Goal: Task Accomplishment & Management: Complete application form

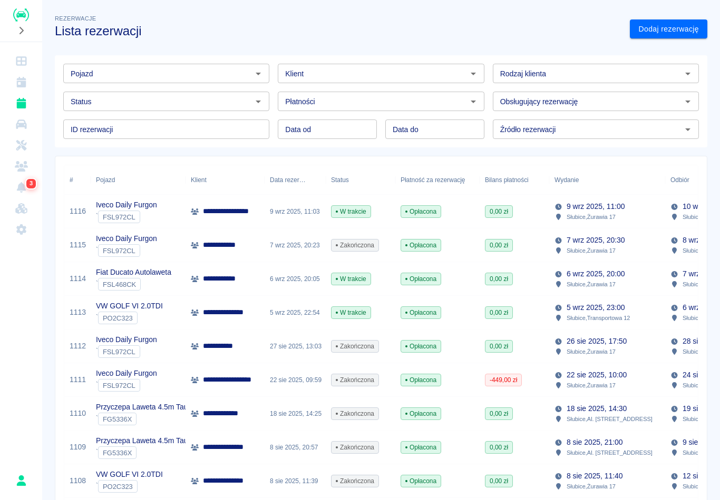
click at [155, 273] on p "Fiat Ducato Autolaweta" at bounding box center [133, 272] width 75 height 11
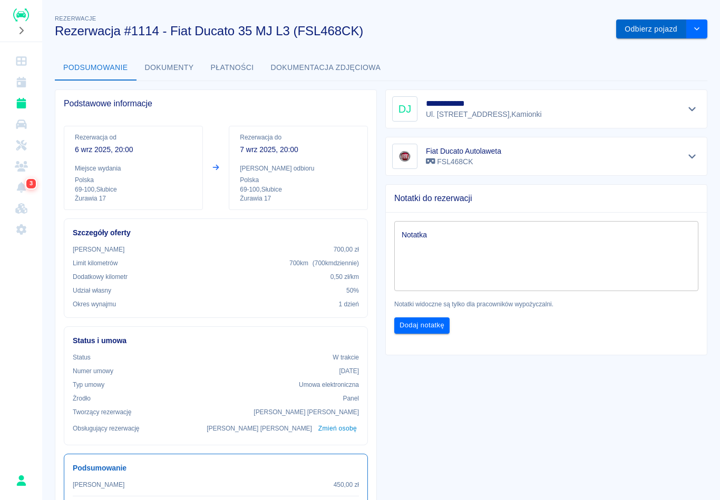
click at [649, 23] on button "Odbierz pojazd" at bounding box center [651, 28] width 70 height 19
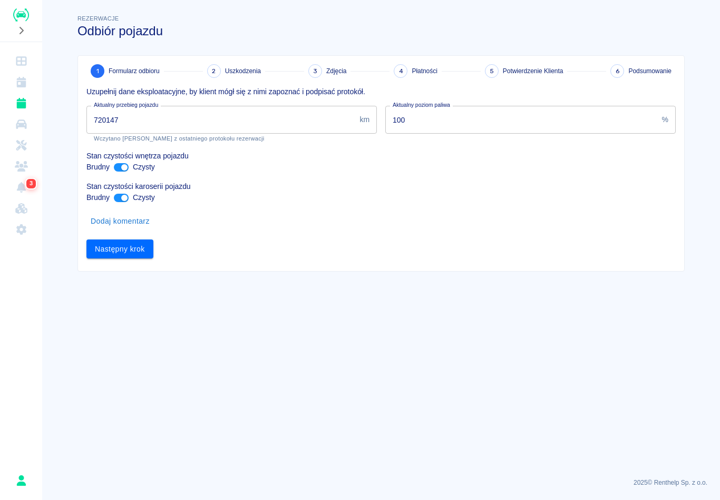
click at [199, 156] on p "Stan czystości wnętrza pojazdu" at bounding box center [380, 156] width 589 height 11
click at [195, 117] on input "720147" at bounding box center [220, 120] width 269 height 28
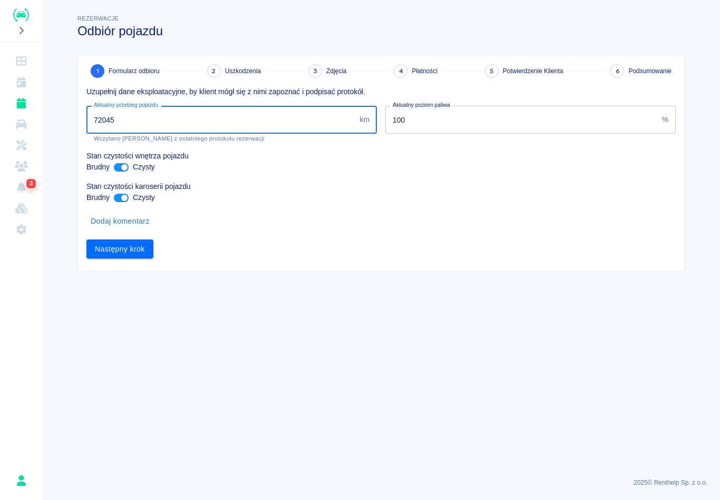
type input "720456"
click at [133, 250] on button "Następny krok" at bounding box center [119, 249] width 67 height 19
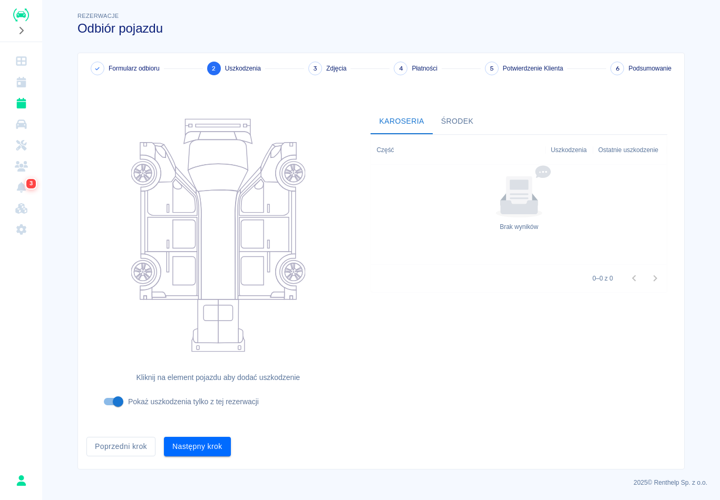
scroll to position [2, 0]
click at [200, 446] on button "Następny krok" at bounding box center [197, 447] width 67 height 19
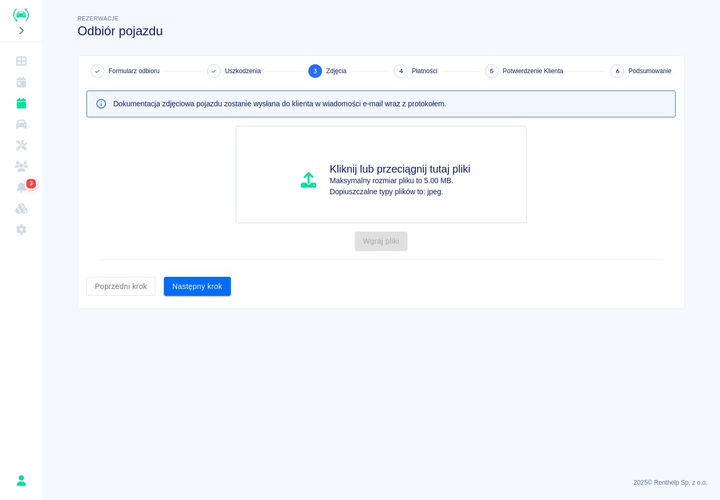
scroll to position [0, 0]
click at [228, 294] on button "Następny krok" at bounding box center [197, 286] width 67 height 19
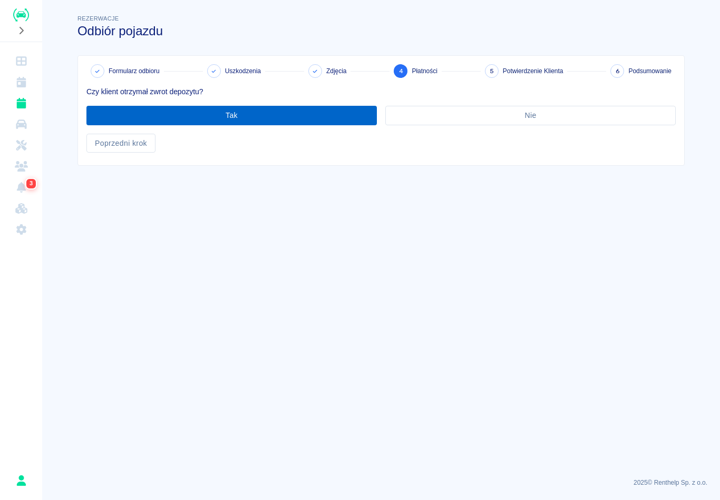
click at [285, 119] on button "Tak" at bounding box center [231, 115] width 290 height 19
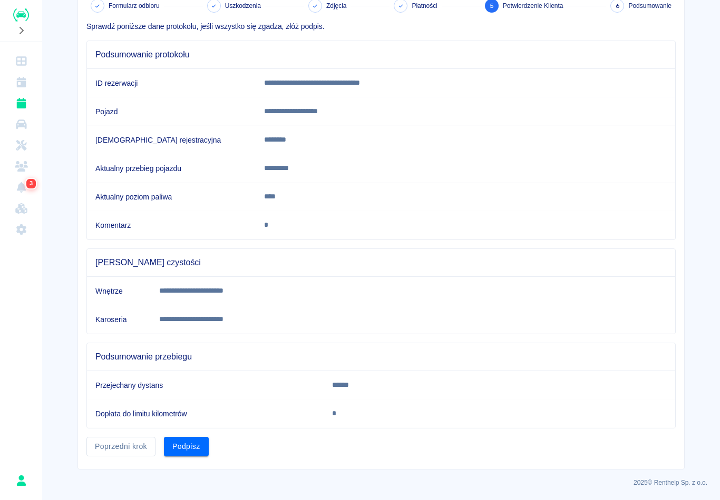
scroll to position [65, 0]
click at [195, 447] on button "Podpisz" at bounding box center [186, 447] width 45 height 19
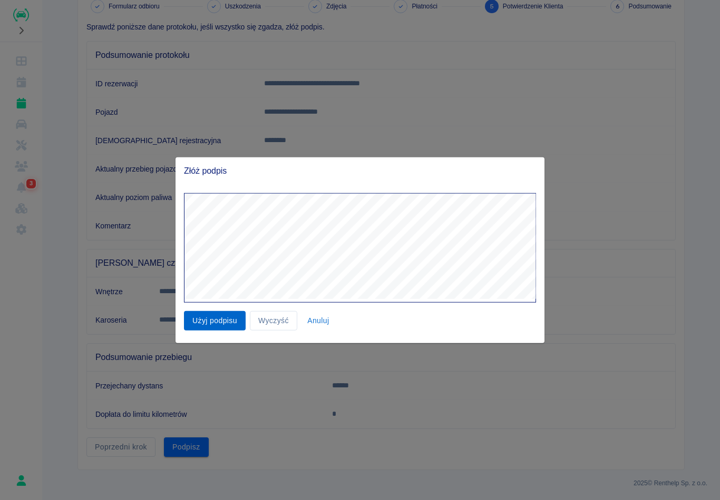
click at [218, 322] on button "Użyj podpisu" at bounding box center [215, 320] width 62 height 19
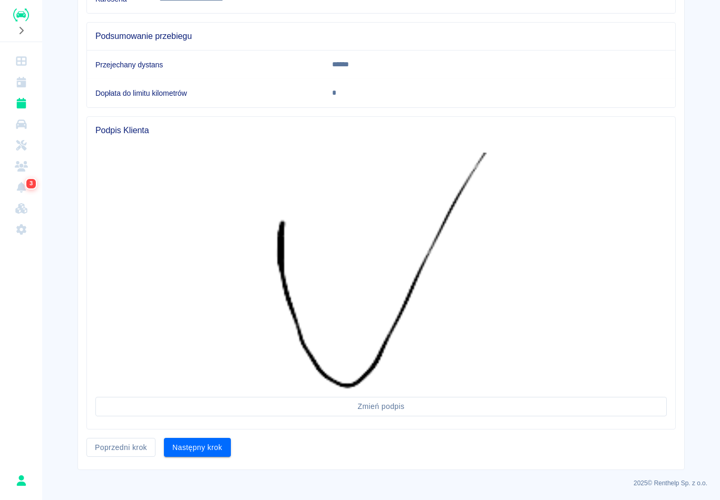
scroll to position [386, 0]
click at [208, 451] on button "Następny krok" at bounding box center [197, 447] width 67 height 19
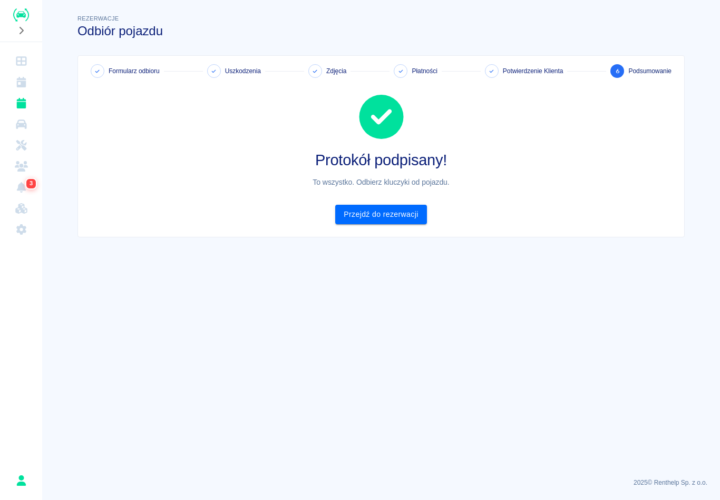
scroll to position [0, 0]
click at [403, 217] on link "Przejdź do rezerwacji" at bounding box center [380, 214] width 91 height 19
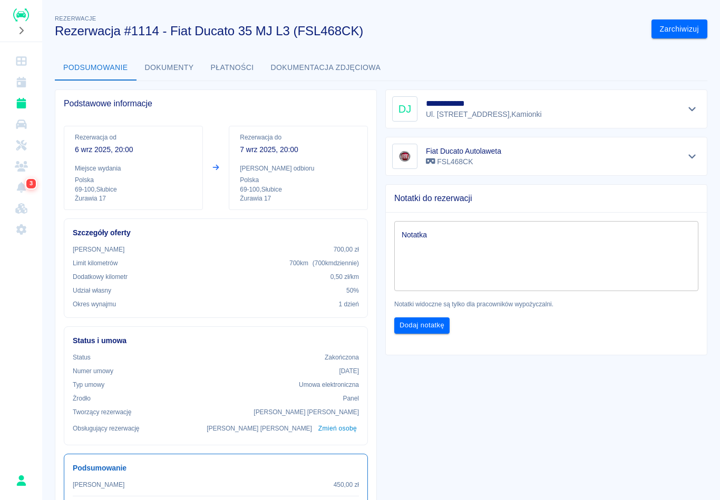
click at [27, 111] on link "Rezerwacje" at bounding box center [21, 103] width 34 height 21
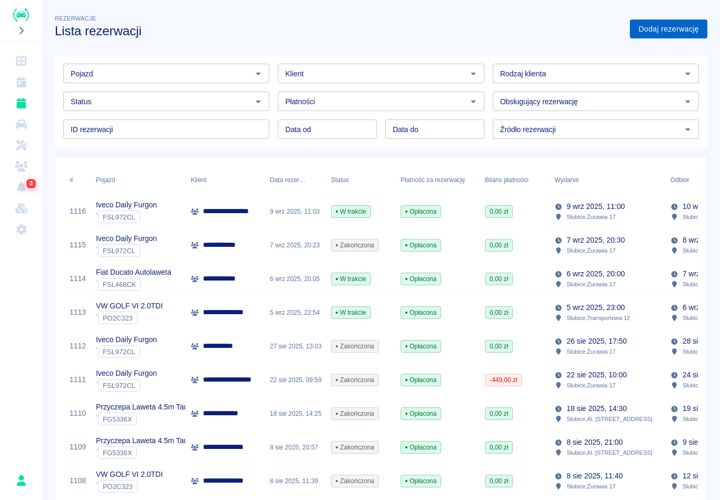
click at [669, 36] on link "Dodaj rezerwację" at bounding box center [668, 28] width 77 height 19
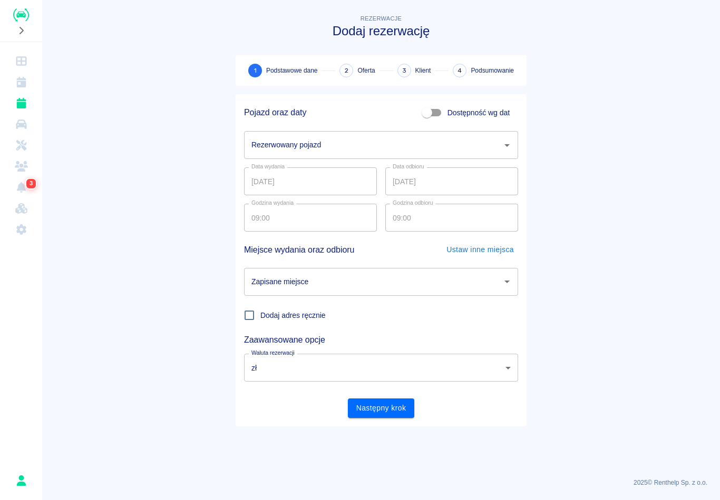
click at [312, 146] on div "Rezerwowany pojazd Rezerwowany pojazd" at bounding box center [381, 145] width 274 height 28
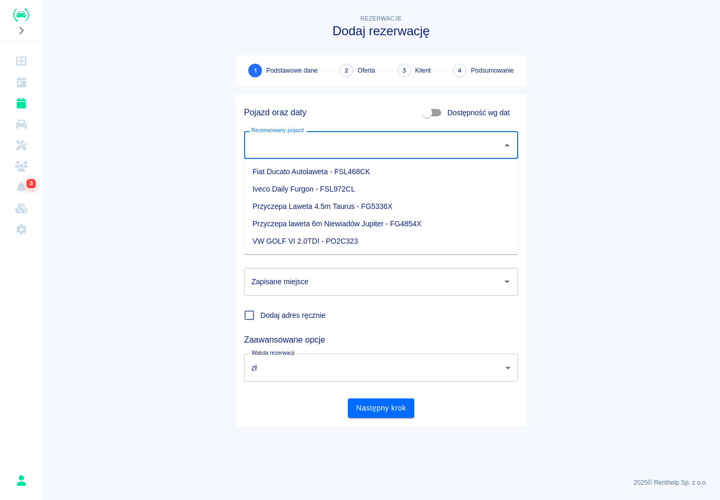
click at [296, 172] on li "Fiat Ducato Autolaweta - FSL468CK" at bounding box center [381, 171] width 274 height 17
type input "Fiat Ducato Autolaweta - FSL468CK"
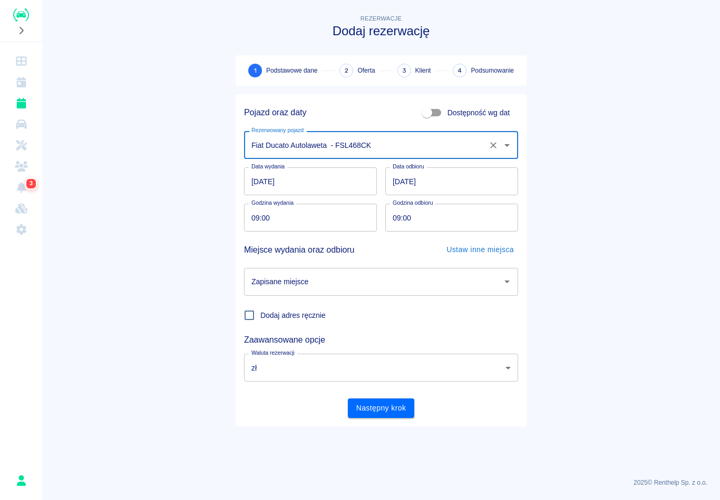
click at [253, 219] on input "09:00" at bounding box center [306, 218] width 125 height 28
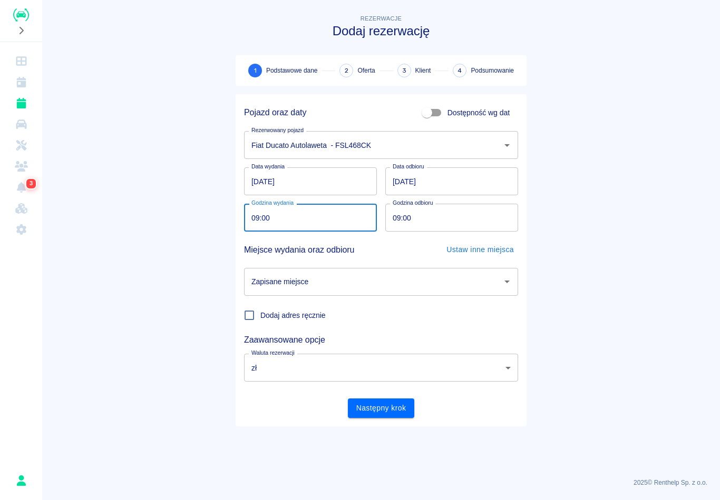
click at [388, 241] on div "Miejsce wydania oraz odbioru Ustaw inne miejsca" at bounding box center [381, 249] width 274 height 19
click at [580, 203] on main "Rezerwacje Dodaj rezerwację 1 Podstawowe dane 2 Oferta 3 Klient 4 Podsumowanie …" at bounding box center [380, 241] width 677 height 457
click at [262, 276] on input "Zapisane miejsce" at bounding box center [373, 282] width 249 height 18
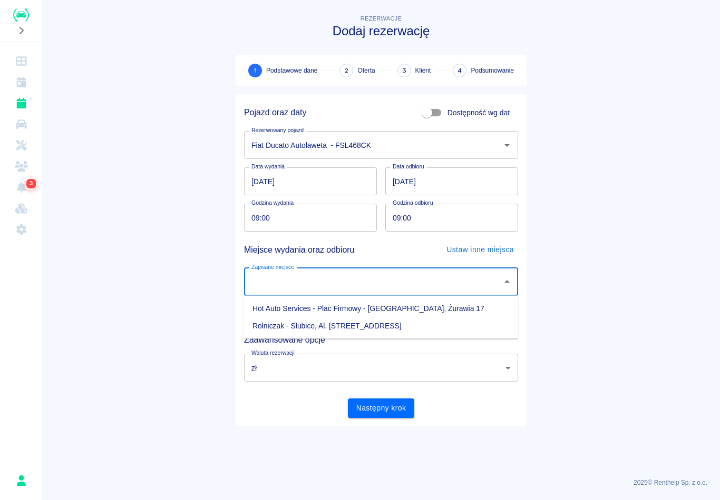
click at [294, 307] on li "Hot Auto Services - Plac Firmowy - [GEOGRAPHIC_DATA], Żurawia 17" at bounding box center [381, 308] width 274 height 17
type input "Hot Auto Services - Plac Firmowy - [GEOGRAPHIC_DATA], Żurawia 17"
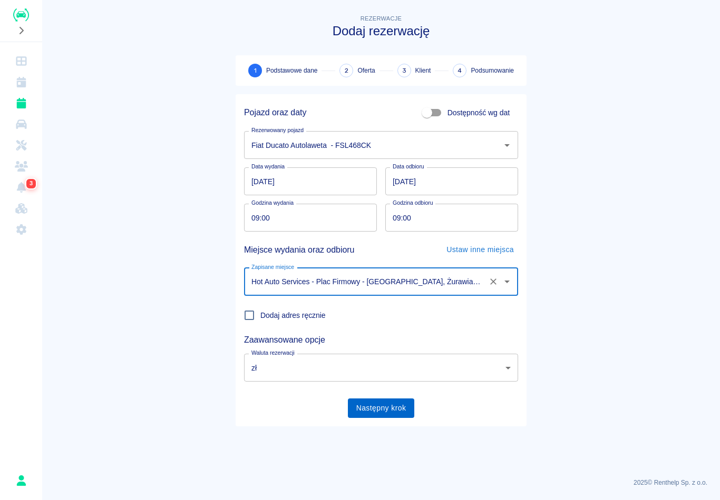
click at [386, 414] on button "Następny krok" at bounding box center [381, 408] width 67 height 19
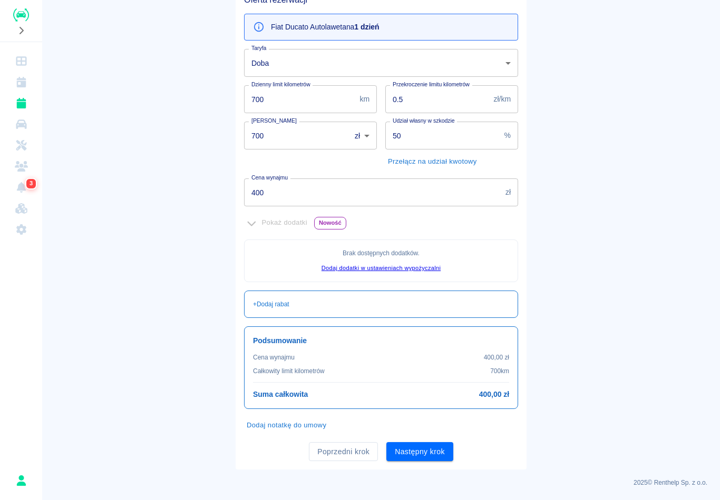
scroll to position [107, 0]
click at [429, 453] on button "Następny krok" at bounding box center [419, 453] width 67 height 19
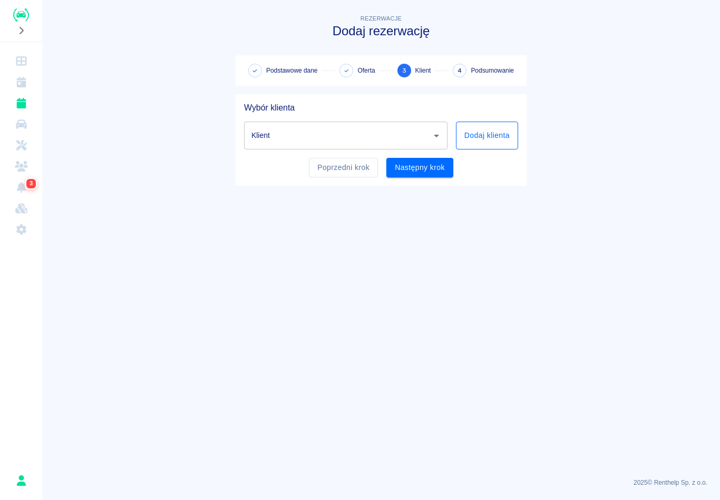
click at [498, 137] on button "Dodaj klienta" at bounding box center [487, 136] width 62 height 28
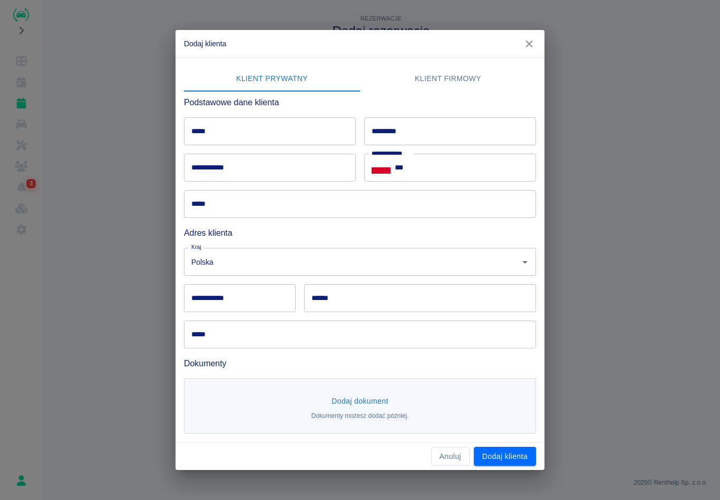
click at [250, 130] on input "*****" at bounding box center [270, 131] width 172 height 28
type input "*"
type input "*****"
click at [428, 131] on input "*********" at bounding box center [450, 131] width 172 height 28
type input "**********"
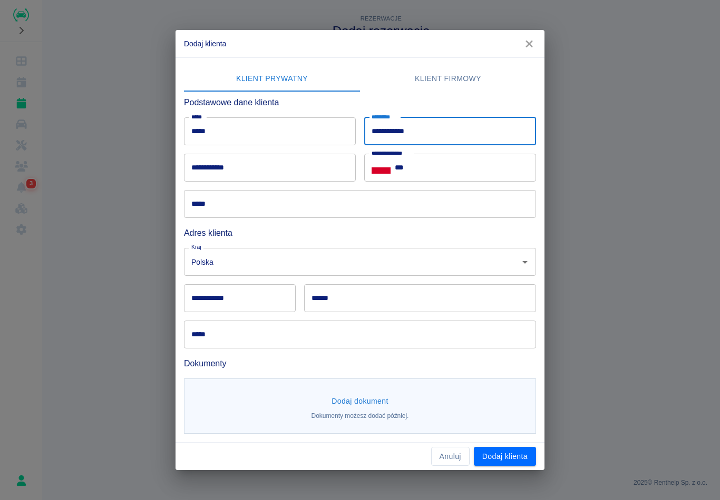
click at [268, 172] on input "**********" at bounding box center [270, 168] width 172 height 28
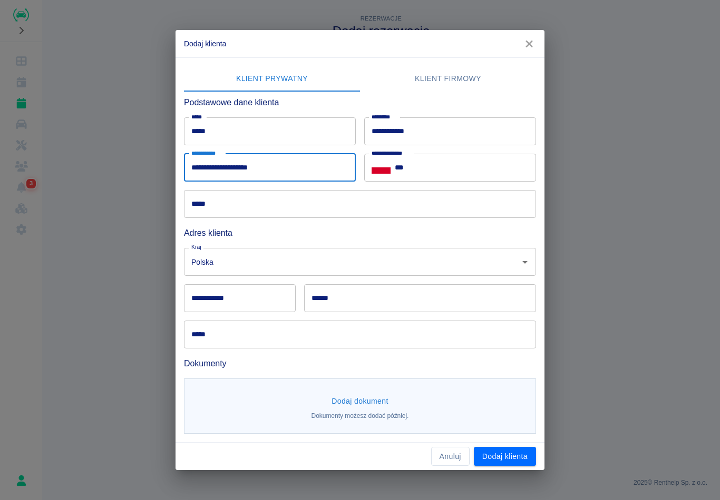
type input "**********"
click at [462, 164] on input "***" at bounding box center [465, 168] width 141 height 28
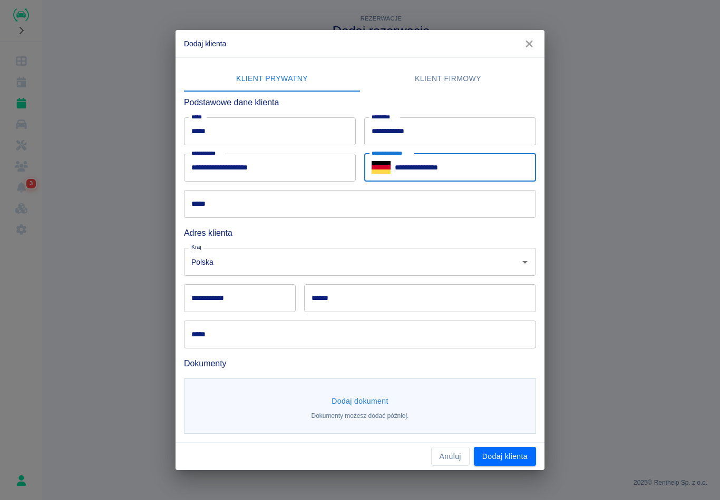
type input "**********"
click at [244, 206] on input "*****" at bounding box center [360, 204] width 352 height 28
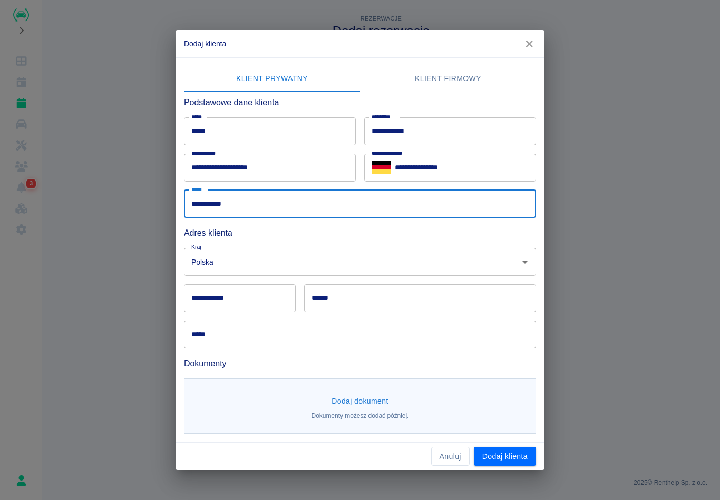
type input "**********"
click at [268, 270] on input "Polska" at bounding box center [345, 262] width 313 height 18
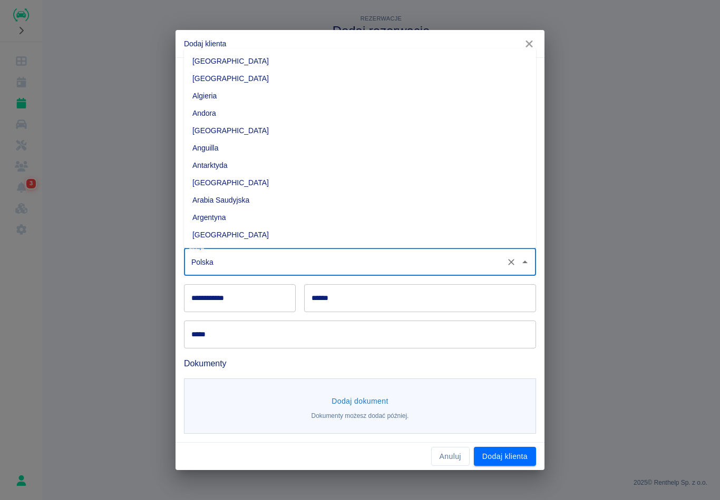
scroll to position [2718, 0]
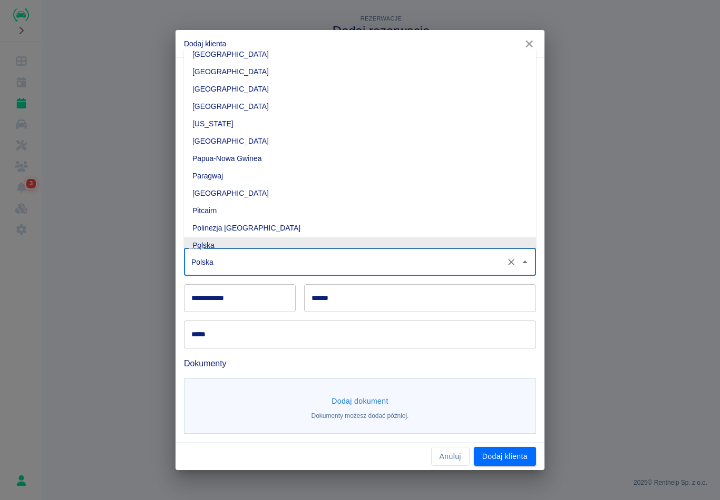
click at [234, 300] on div "**********" at bounding box center [240, 298] width 112 height 28
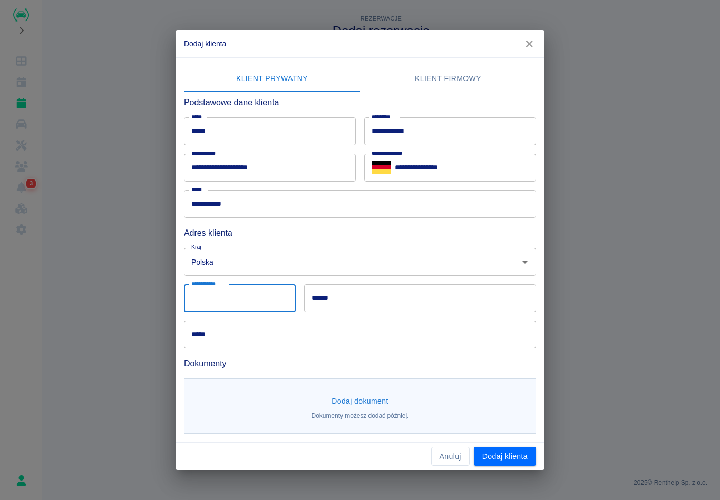
click at [245, 263] on input "Polska" at bounding box center [345, 262] width 313 height 18
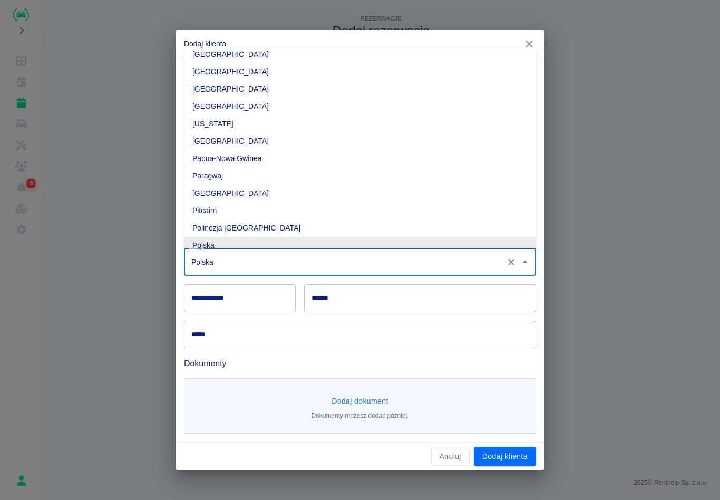
click at [254, 298] on input "**********" at bounding box center [240, 298] width 112 height 28
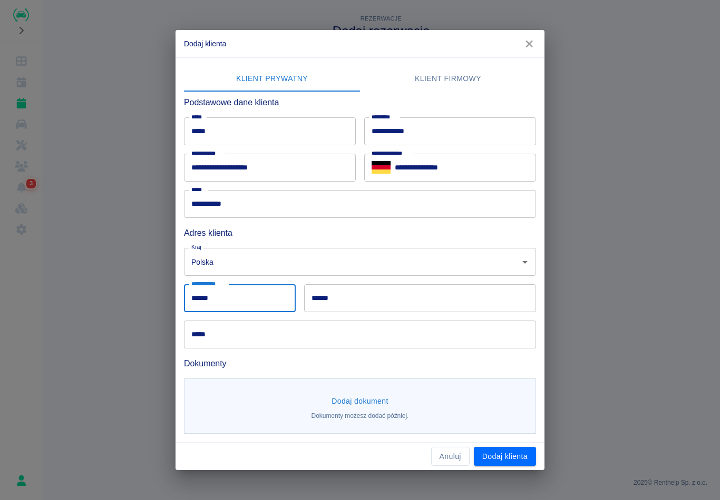
type input "******"
click at [388, 299] on input "******" at bounding box center [420, 298] width 232 height 28
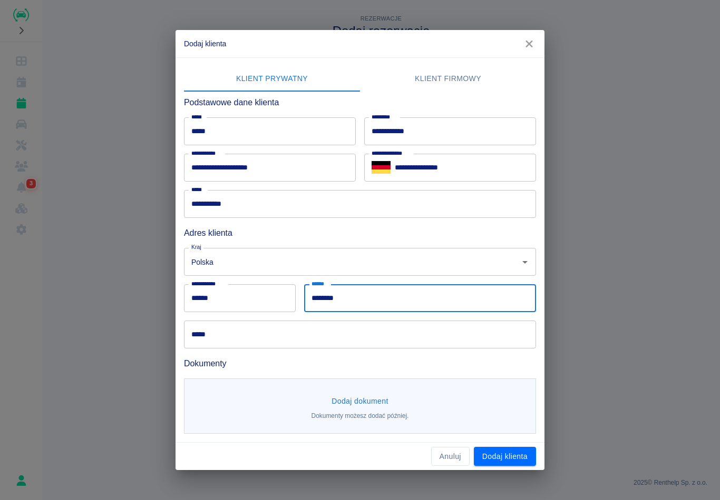
type input "********"
click at [339, 330] on input "*****" at bounding box center [360, 335] width 352 height 28
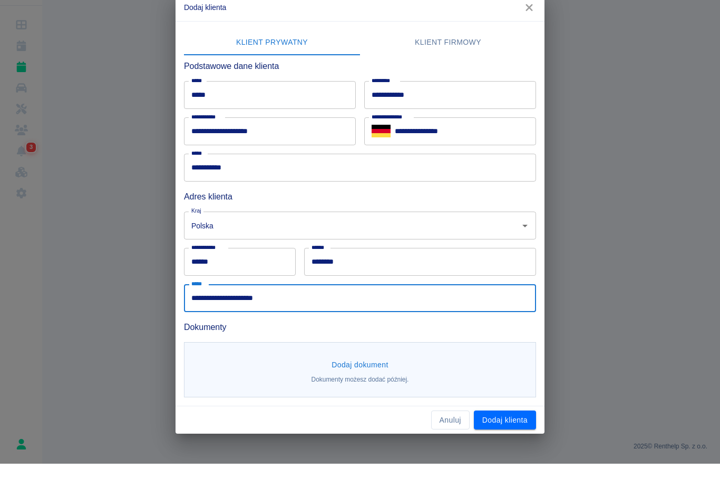
type input "**********"
click at [382, 392] on button "Dodaj dokument" at bounding box center [359, 401] width 65 height 19
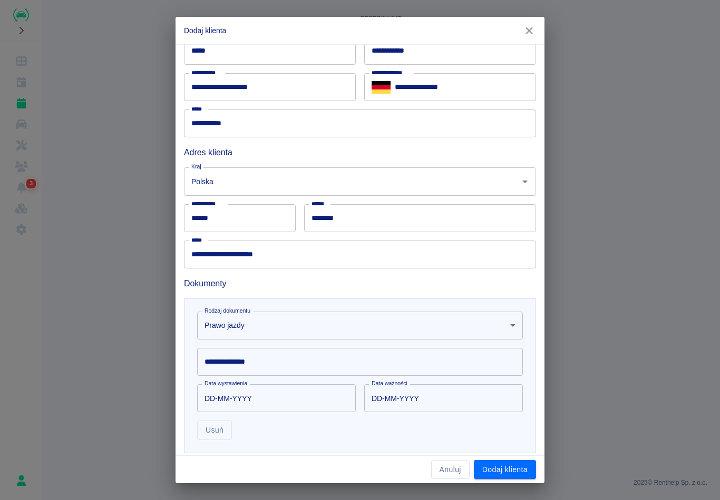
scroll to position [72, 0]
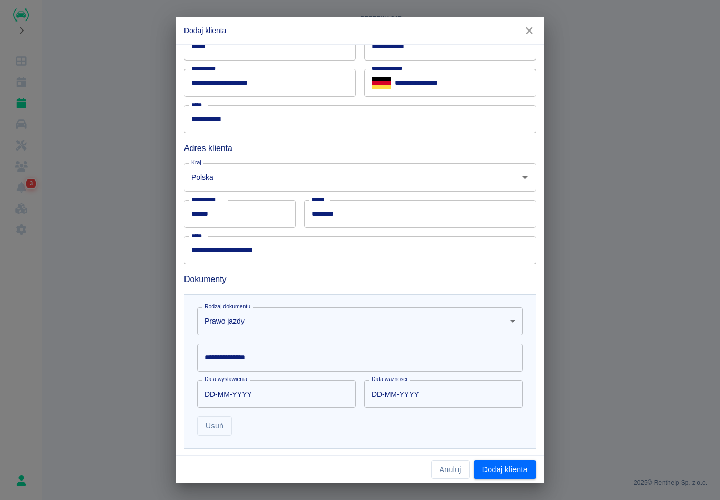
click at [298, 363] on input "**********" at bounding box center [360, 358] width 326 height 28
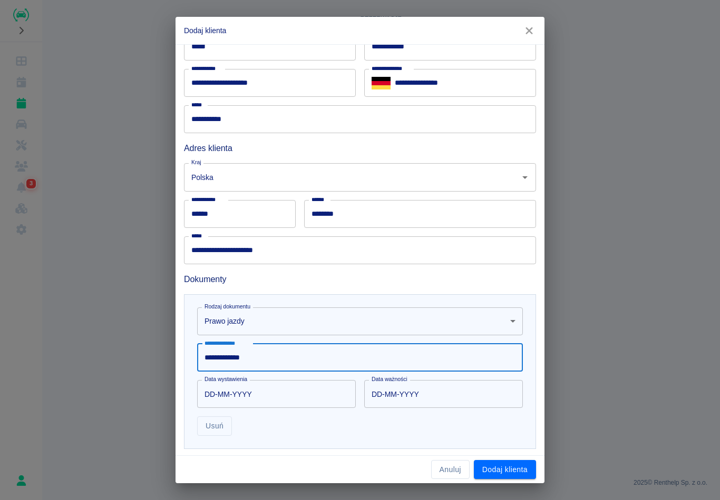
type input "**********"
click at [218, 395] on input "DD-MM-YYYY" at bounding box center [272, 394] width 151 height 28
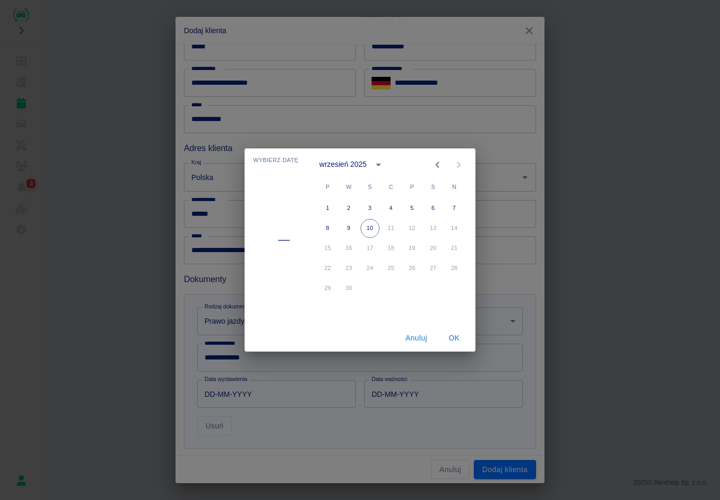
click at [361, 167] on div "wrzesień 2025" at bounding box center [342, 164] width 47 height 11
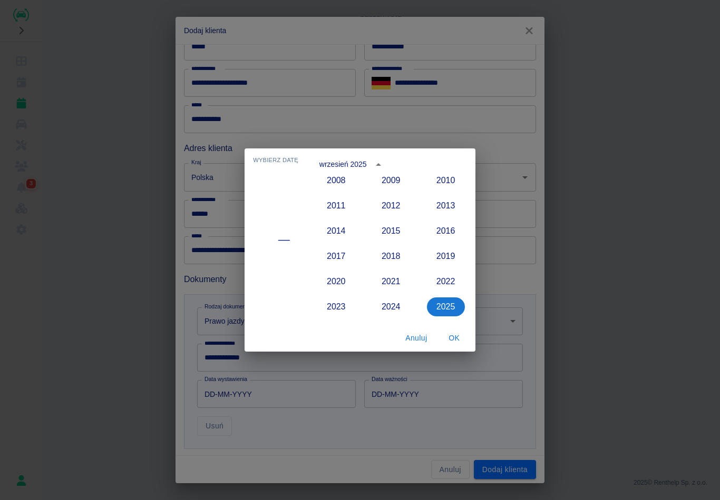
scroll to position [902, 0]
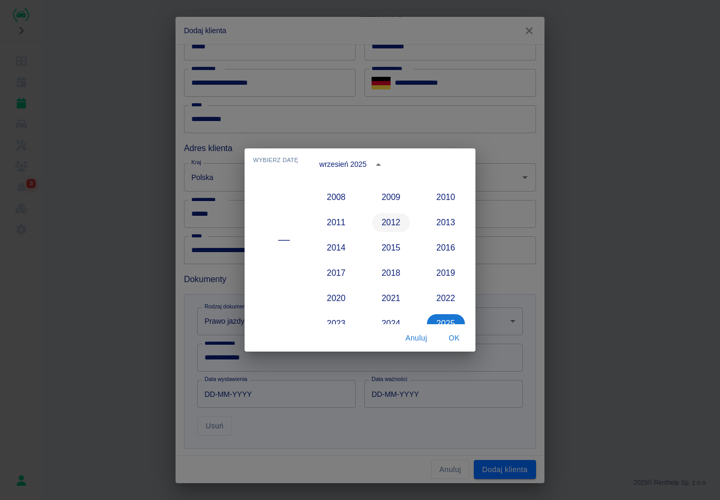
click at [389, 224] on button "2012" at bounding box center [391, 222] width 38 height 19
type input "[DATE]"
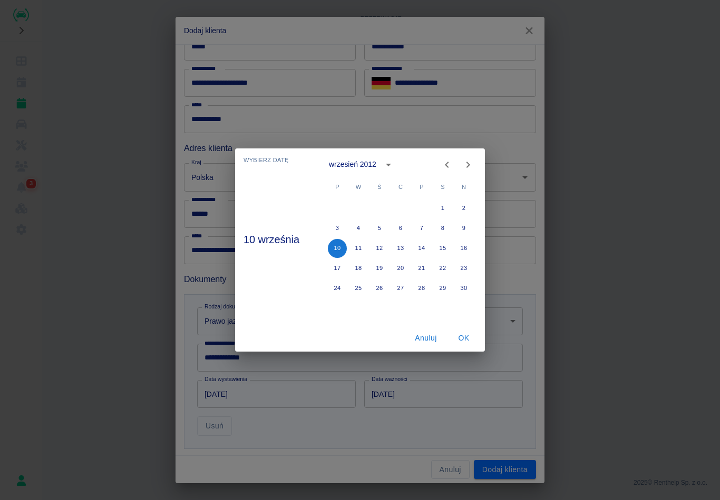
click at [465, 167] on icon "Next month" at bounding box center [467, 165] width 13 height 13
click at [465, 166] on icon "Next month" at bounding box center [467, 165] width 13 height 13
click at [423, 211] on button "2" at bounding box center [421, 208] width 19 height 19
type input "[DATE]"
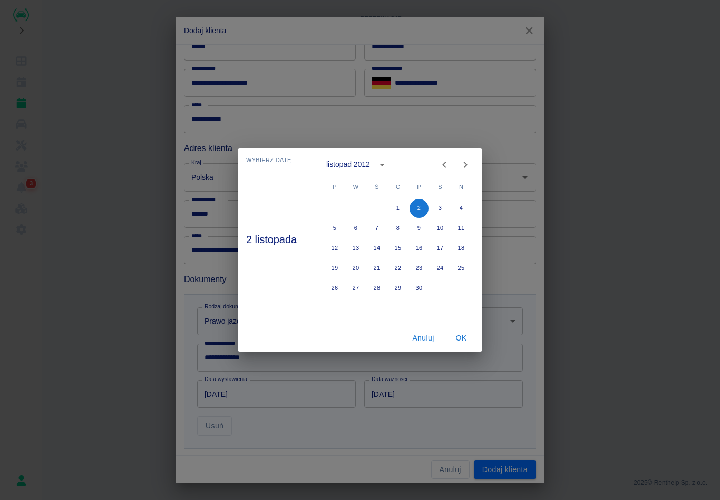
click at [472, 342] on button "OK" at bounding box center [461, 338] width 34 height 19
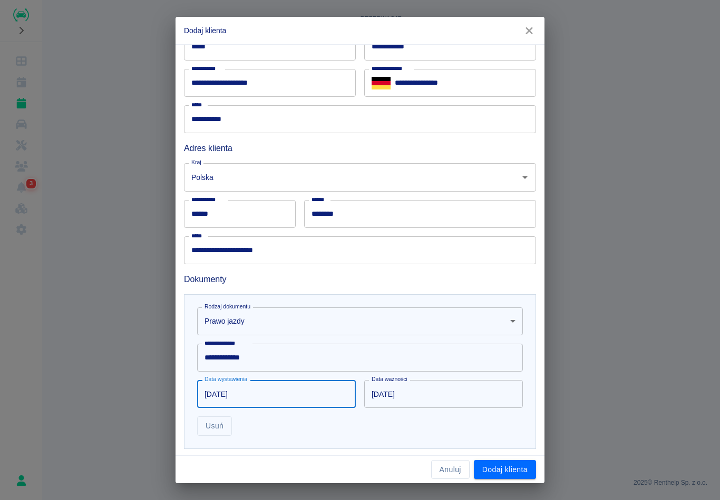
click at [425, 402] on input "[DATE]" at bounding box center [439, 394] width 151 height 28
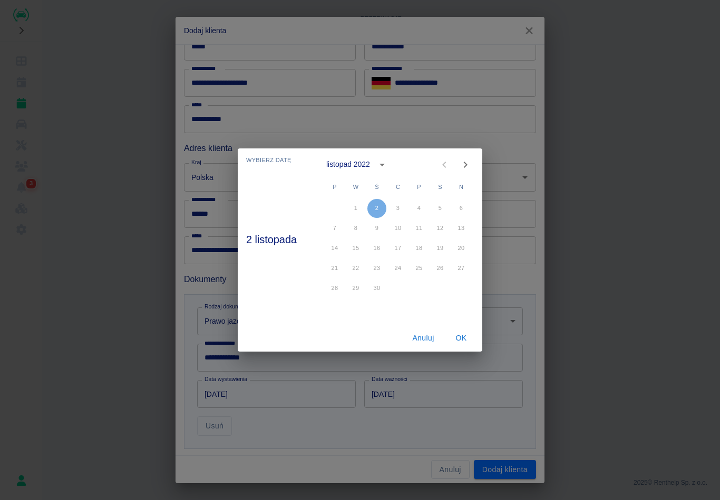
click at [361, 169] on div "listopad 2022" at bounding box center [348, 164] width 44 height 11
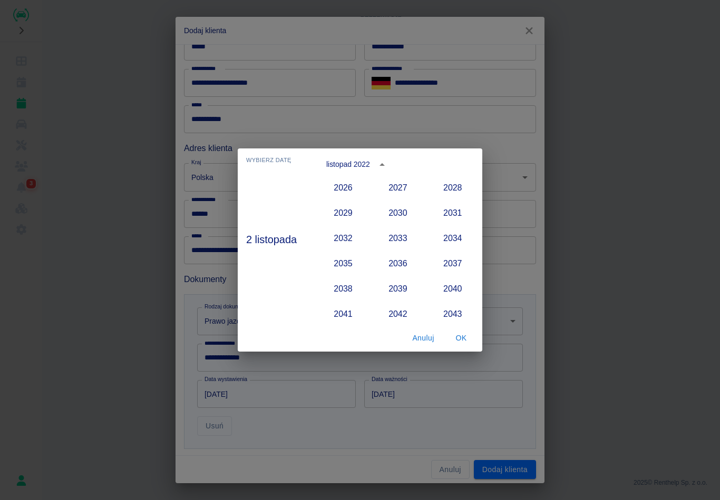
scroll to position [1054, 0]
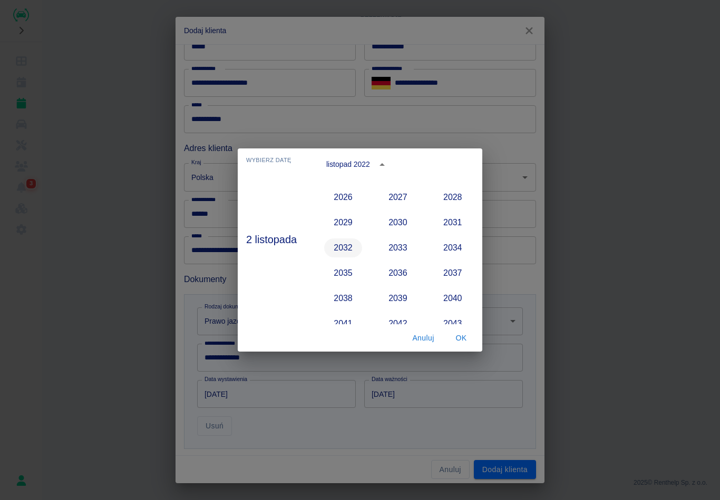
click at [347, 247] on button "2032" at bounding box center [343, 248] width 38 height 19
type input "[DATE]"
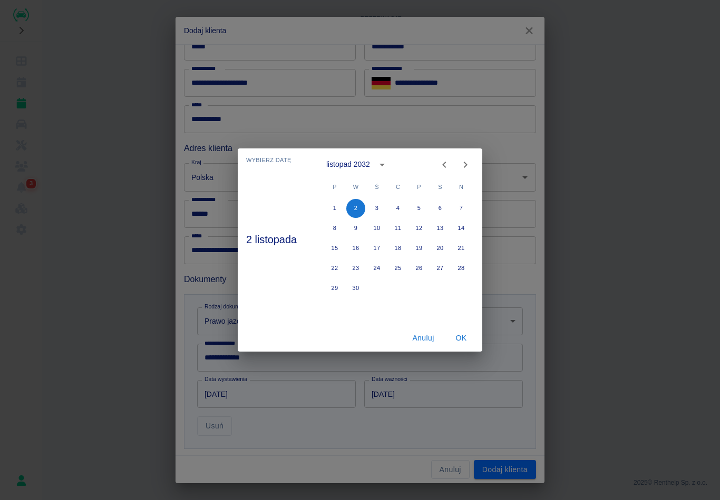
click at [457, 337] on button "OK" at bounding box center [461, 338] width 34 height 19
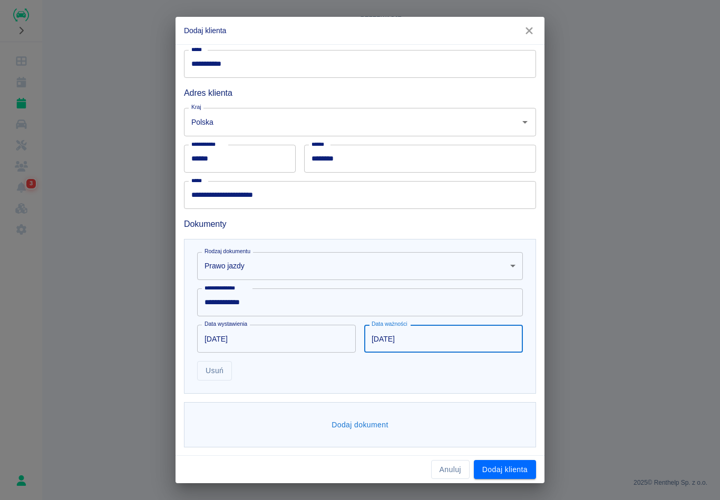
click at [361, 418] on button "Dodaj dokument" at bounding box center [359, 425] width 65 height 19
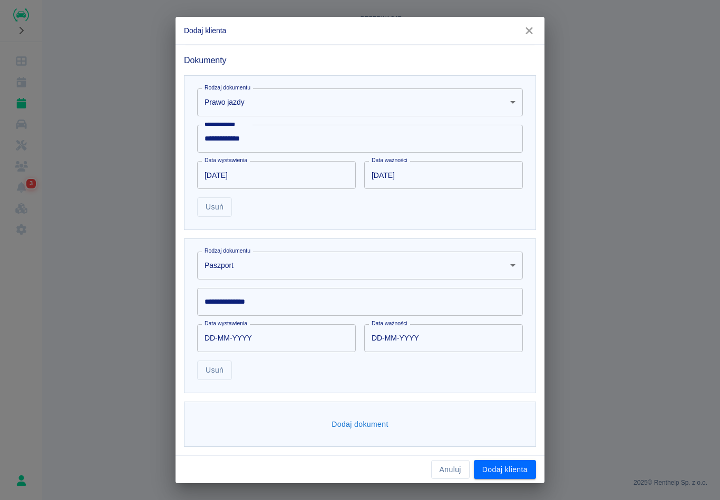
scroll to position [290, 0]
click at [309, 267] on body "**********" at bounding box center [360, 250] width 720 height 500
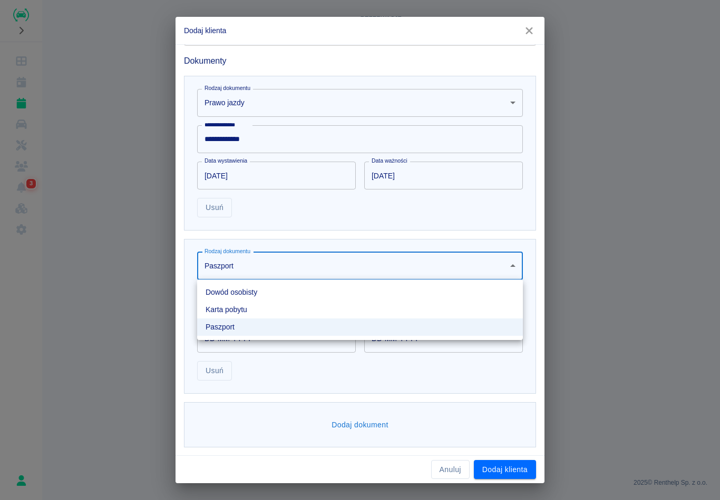
click at [239, 296] on li "Dowód osobisty" at bounding box center [360, 292] width 326 height 17
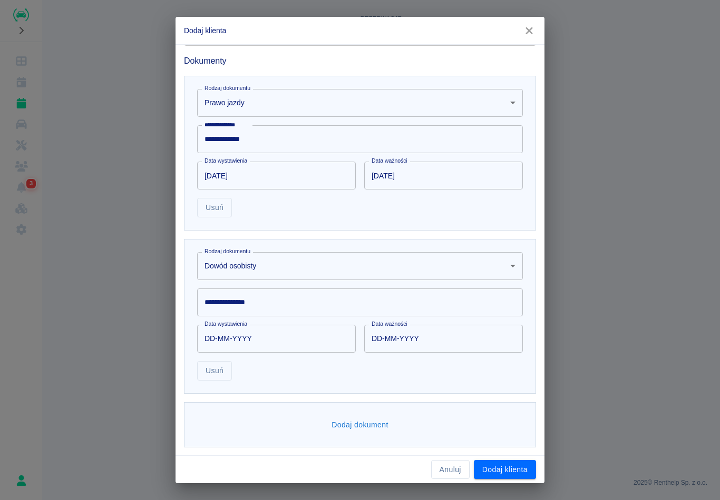
click at [257, 303] on div "**********" at bounding box center [360, 303] width 326 height 28
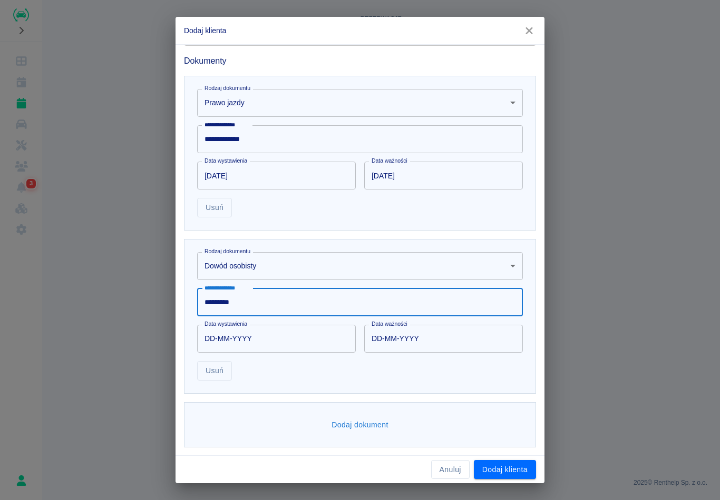
type input "*********"
click at [233, 336] on input "DD-MM-YYYY" at bounding box center [272, 339] width 151 height 28
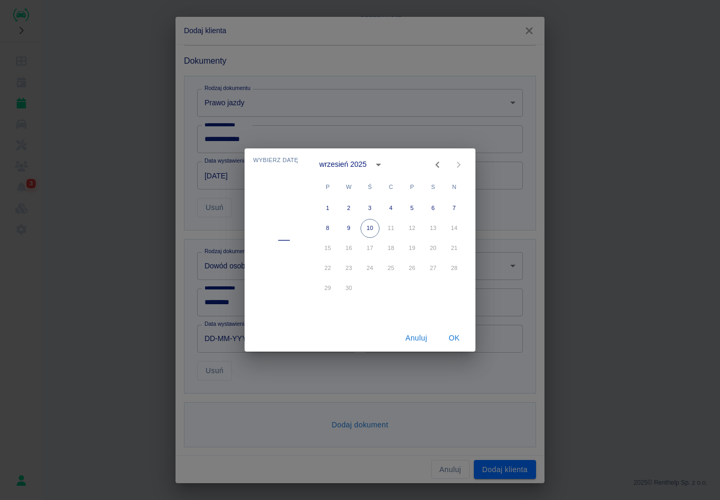
click at [350, 181] on span "W" at bounding box center [348, 187] width 19 height 21
click at [370, 168] on button "calendar view is open, switch to year view" at bounding box center [378, 165] width 18 height 18
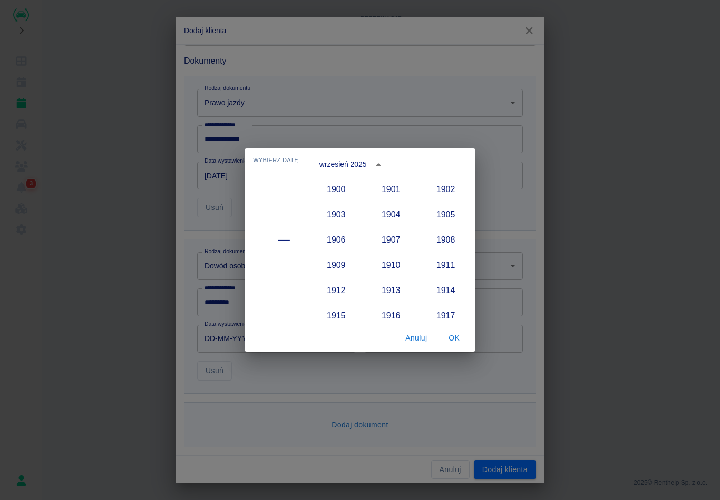
scroll to position [976, 0]
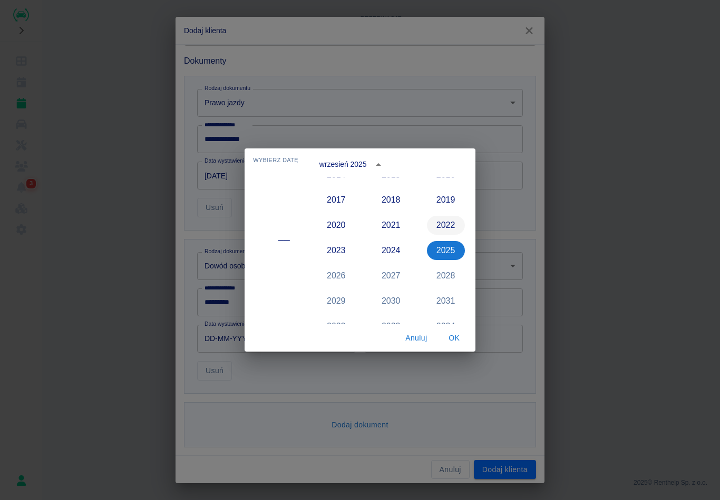
click at [443, 222] on button "2022" at bounding box center [446, 225] width 38 height 19
type input "[DATE]"
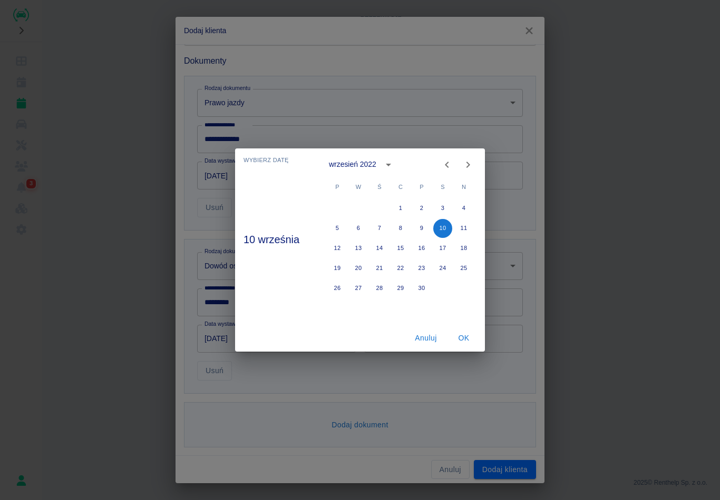
click at [445, 160] on icon "Previous month" at bounding box center [446, 165] width 13 height 13
click at [400, 288] on button "28" at bounding box center [400, 288] width 19 height 19
type input "[DATE]"
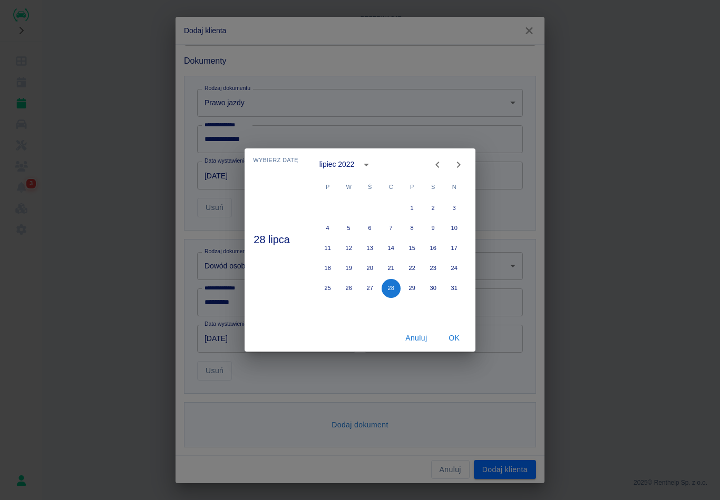
click at [454, 335] on button "OK" at bounding box center [454, 338] width 34 height 19
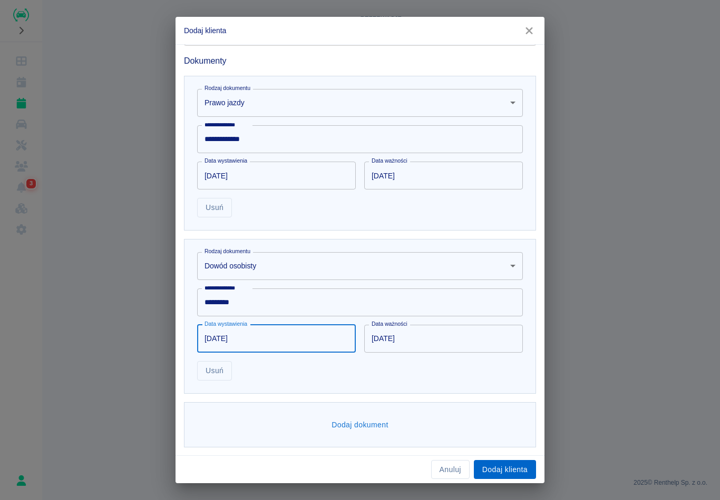
click at [502, 473] on button "Dodaj klienta" at bounding box center [505, 469] width 62 height 19
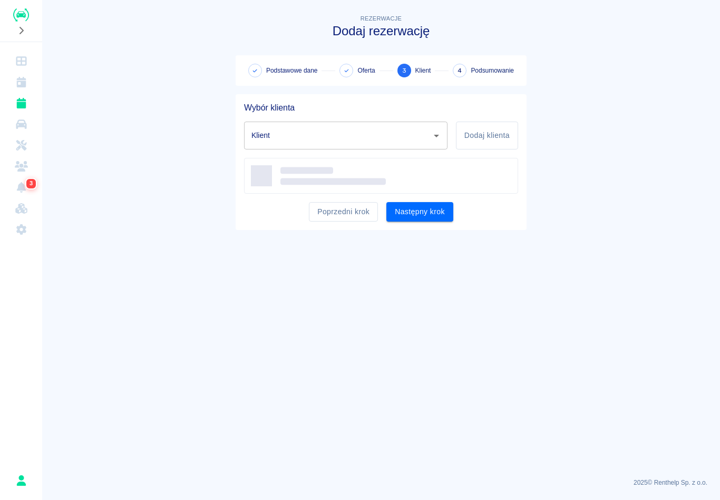
type input "[PERSON_NAME] ([PHONE_NUMBER])"
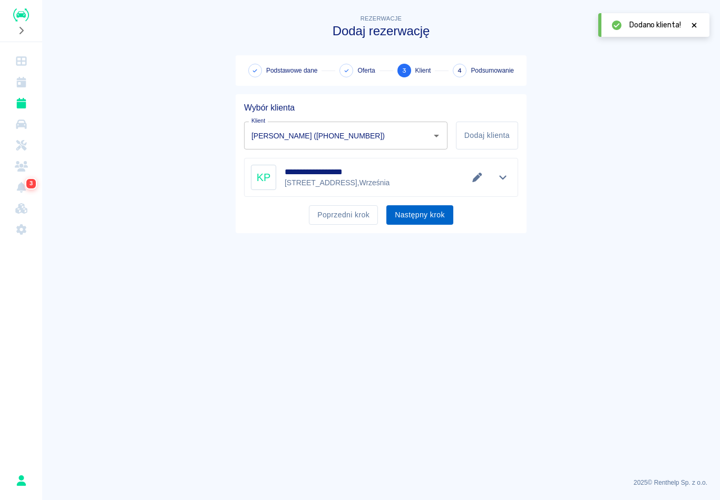
click at [442, 209] on button "Następny krok" at bounding box center [419, 214] width 67 height 19
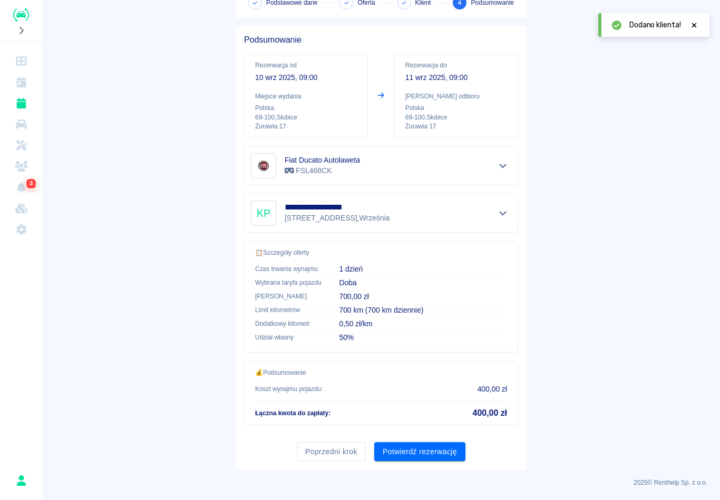
scroll to position [67, 0]
click at [436, 457] on button "Potwierdź rezerwację" at bounding box center [419, 452] width 91 height 19
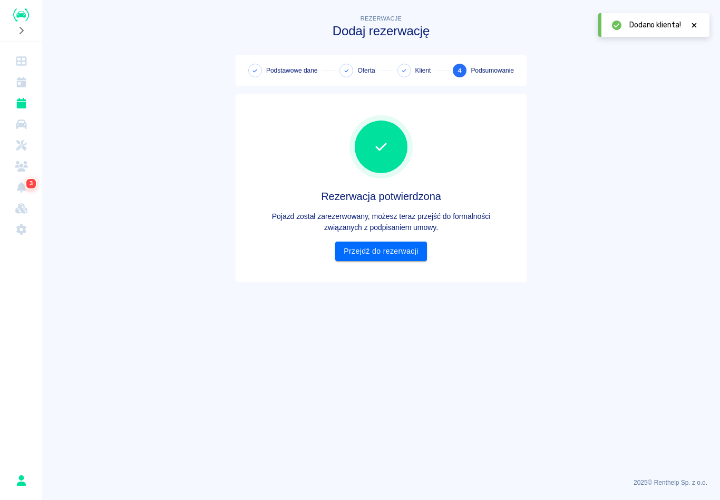
scroll to position [0, 0]
click at [407, 252] on link "Przejdź do rezerwacji" at bounding box center [380, 251] width 91 height 19
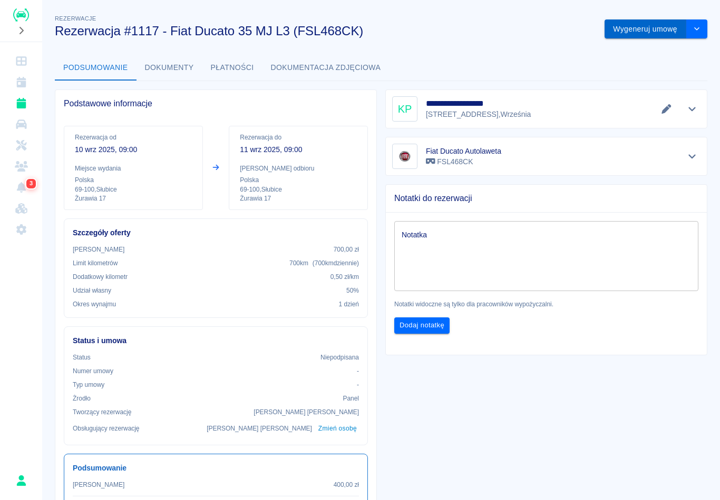
click at [631, 34] on button "Wygeneruj umowę" at bounding box center [645, 28] width 82 height 19
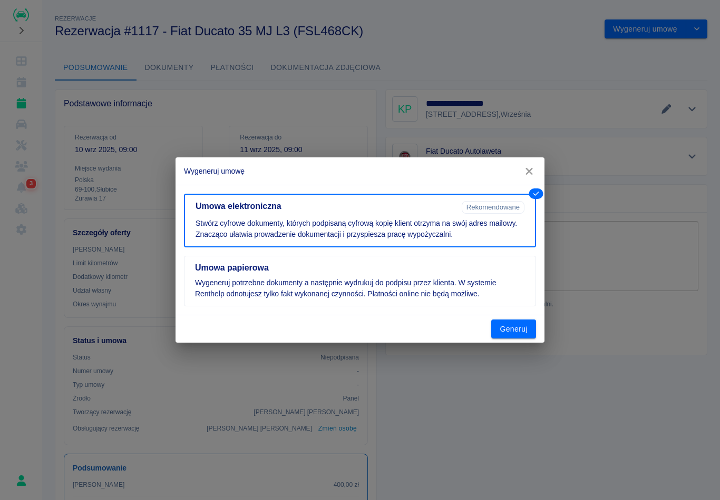
click at [543, 328] on div "Generuj" at bounding box center [359, 330] width 369 height 28
click at [520, 332] on button "Generuj" at bounding box center [513, 329] width 45 height 19
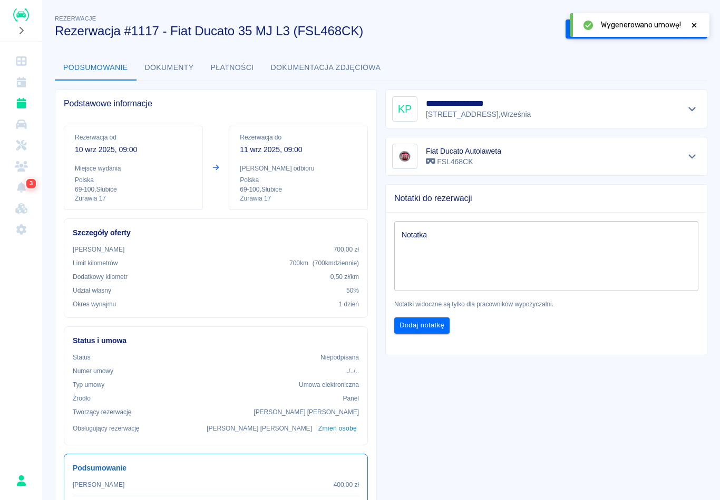
click at [690, 29] on div at bounding box center [693, 24] width 9 height 11
click at [613, 29] on button "Podpisz umowę elektroniczną" at bounding box center [625, 28] width 121 height 19
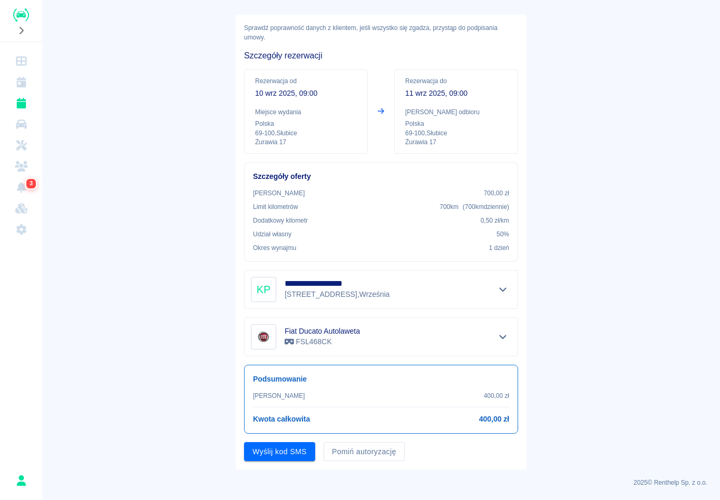
scroll to position [40, 0]
click at [369, 456] on button "Pomiń autoryzację" at bounding box center [363, 452] width 81 height 19
click at [312, 450] on button "Podpisz umowę" at bounding box center [280, 452] width 72 height 19
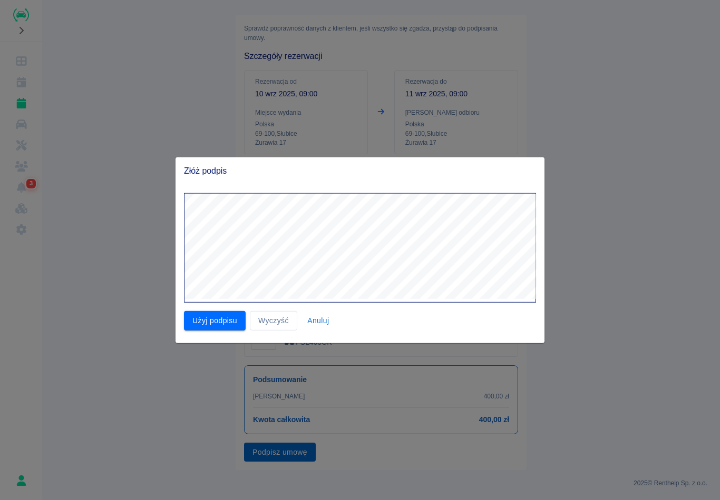
click at [213, 322] on button "Użyj podpisu" at bounding box center [215, 320] width 62 height 19
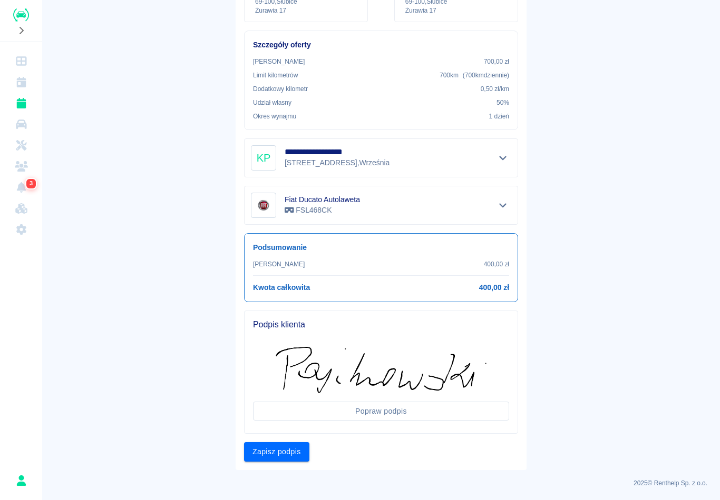
scroll to position [172, 0]
click at [268, 447] on button "Zapisz podpis" at bounding box center [276, 452] width 65 height 19
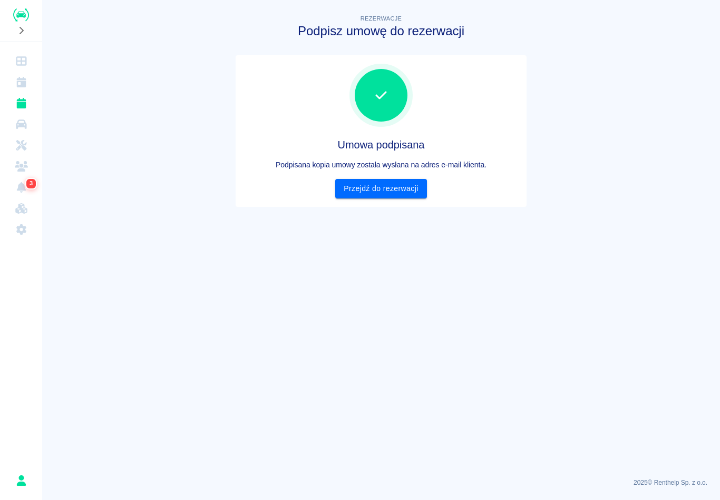
click at [398, 183] on link "Przejdź do rezerwacji" at bounding box center [380, 188] width 91 height 19
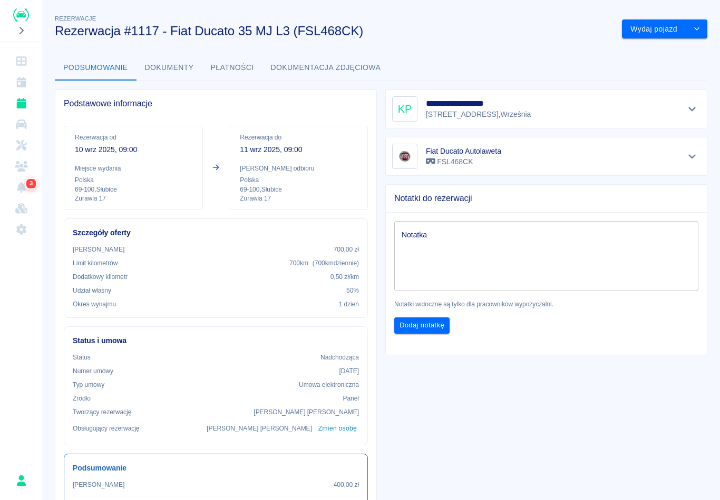
click at [657, 21] on button "Wydaj pojazd" at bounding box center [654, 28] width 64 height 19
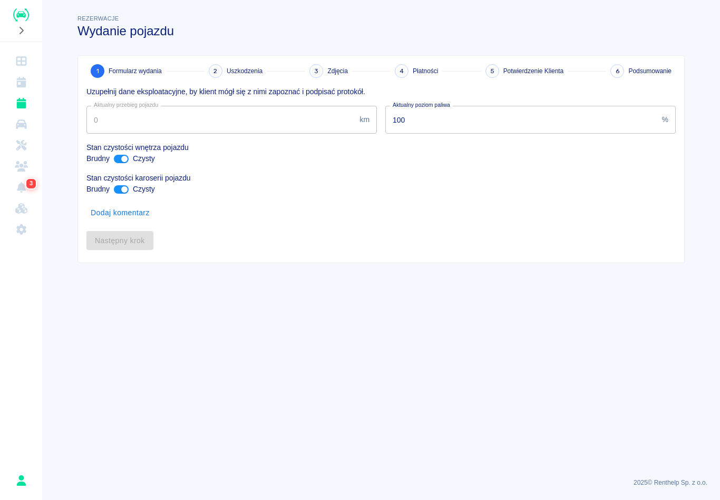
type input "720456"
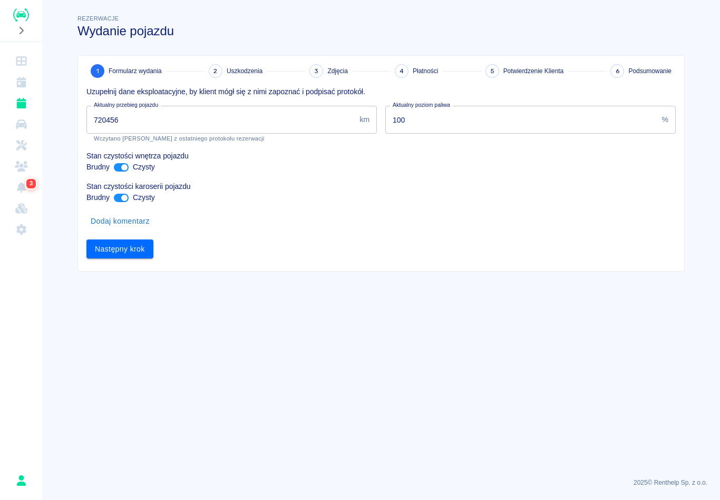
click at [124, 247] on button "Następny krok" at bounding box center [119, 249] width 67 height 19
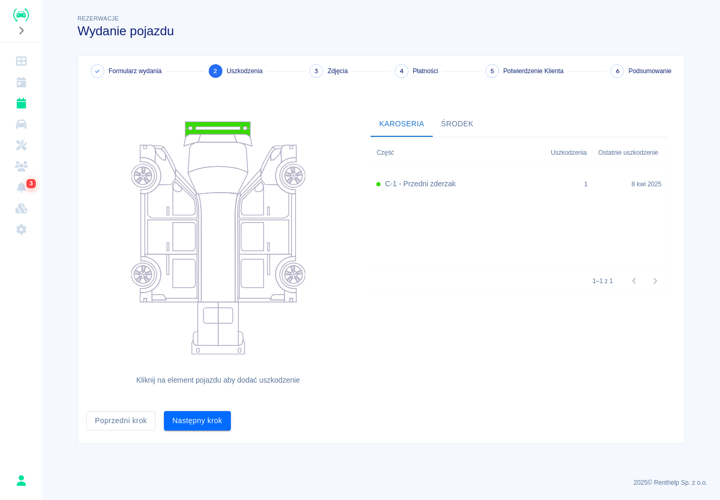
click at [185, 421] on button "Następny krok" at bounding box center [197, 420] width 67 height 19
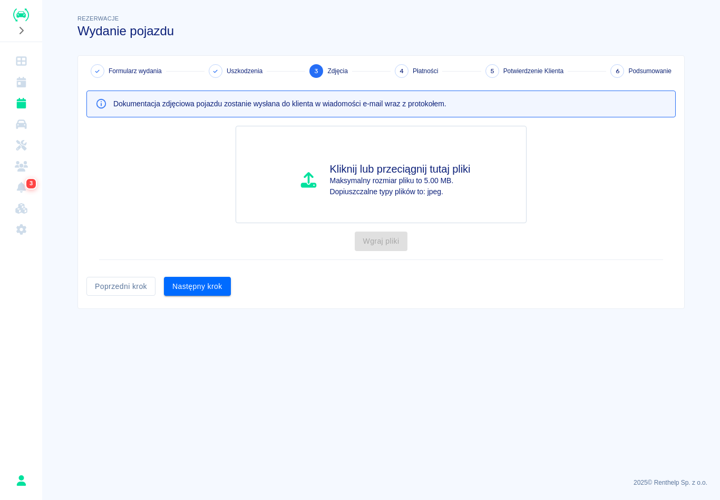
click at [209, 288] on button "Następny krok" at bounding box center [197, 286] width 67 height 19
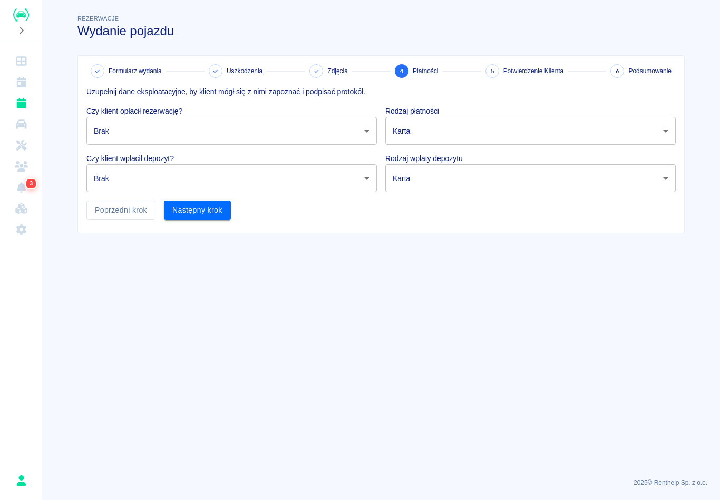
click at [182, 132] on body "Używamy plików Cookies, by zapewnić Ci najlepsze możliwe doświadczenie. Aby dow…" at bounding box center [360, 250] width 720 height 500
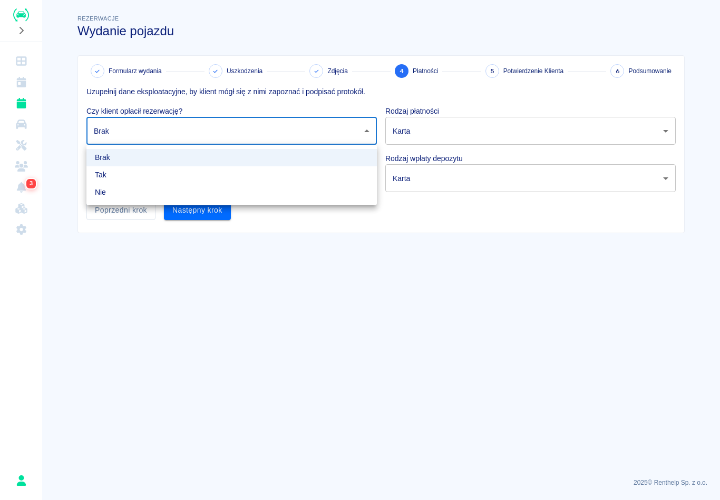
click at [125, 173] on li "Tak" at bounding box center [231, 174] width 290 height 17
type input "true"
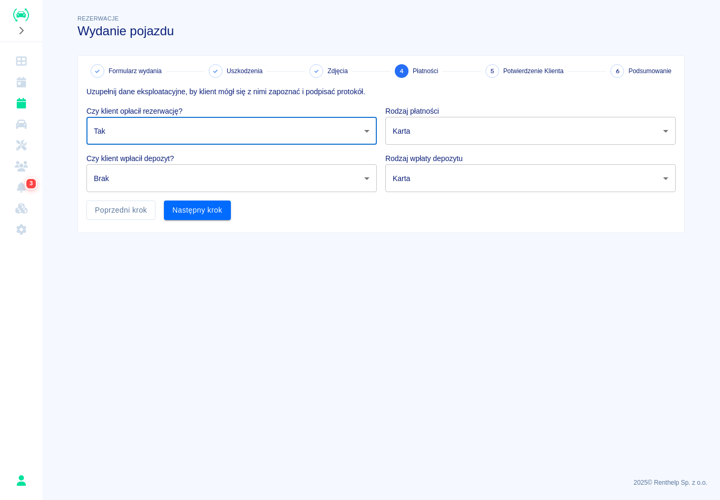
click at [139, 171] on body "Używamy plików Cookies, by zapewnić Ci najlepsze możliwe doświadczenie. Aby dow…" at bounding box center [360, 250] width 720 height 500
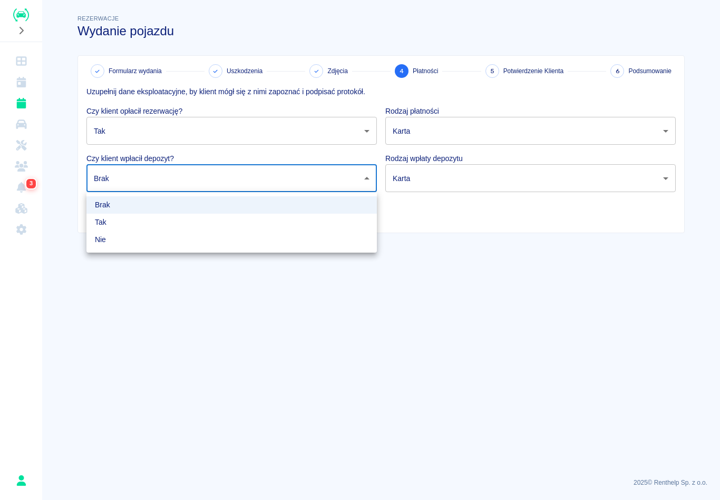
click at [113, 221] on li "Tak" at bounding box center [231, 222] width 290 height 17
type input "true"
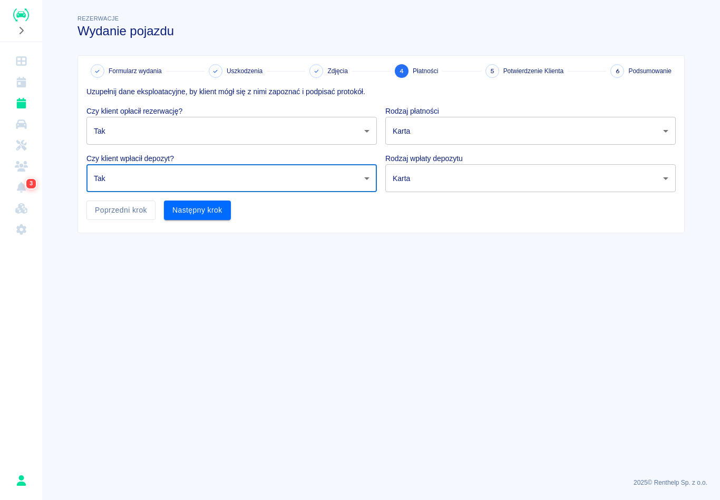
click at [429, 126] on body "Używamy plików Cookies, by zapewnić Ci najlepsze możliwe doświadczenie. Aby dow…" at bounding box center [360, 250] width 720 height 500
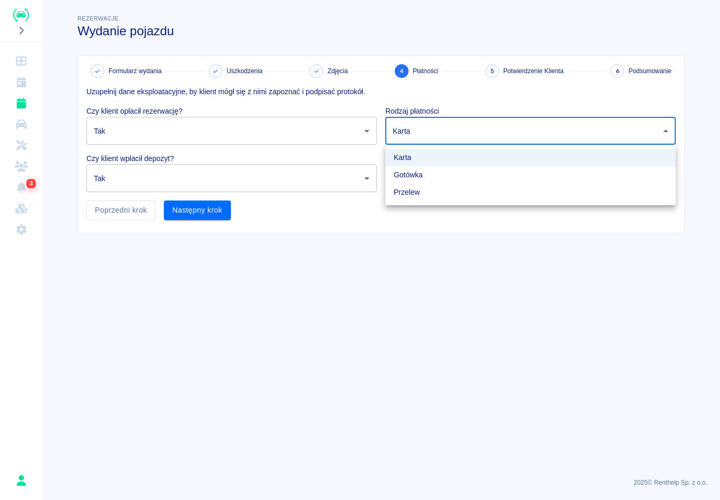
click at [417, 174] on li "Gotówka" at bounding box center [530, 174] width 290 height 17
type input "cash"
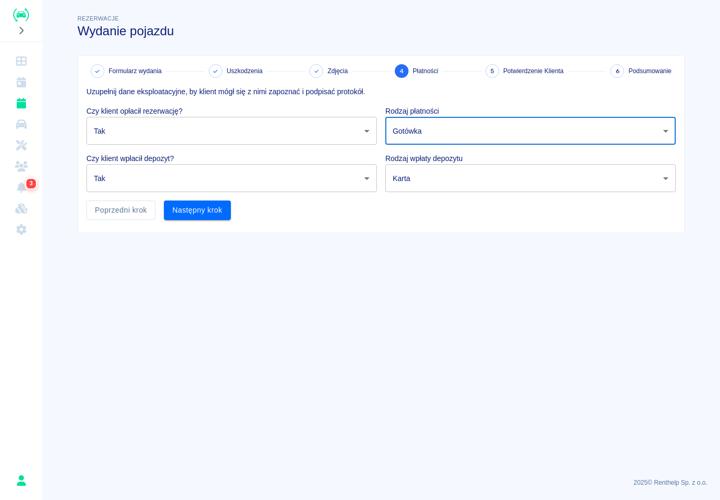
click at [422, 166] on body "Używamy plików Cookies, by zapewnić Ci najlepsze możliwe doświadczenie. Aby dow…" at bounding box center [360, 250] width 720 height 500
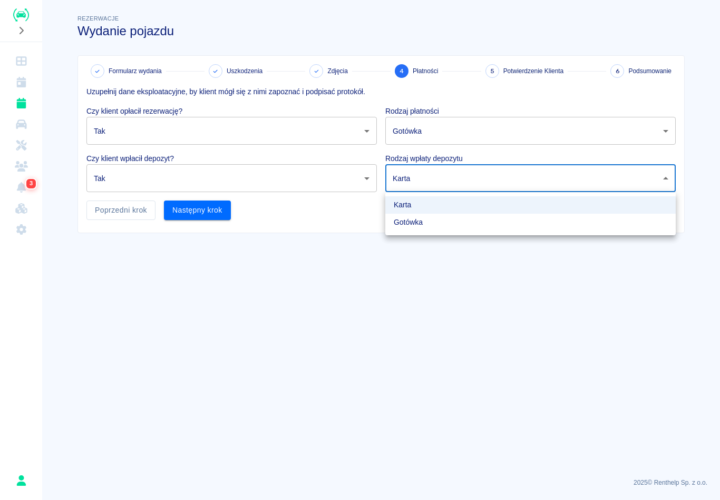
click at [411, 225] on li "Gotówka" at bounding box center [530, 222] width 290 height 17
type input "cash"
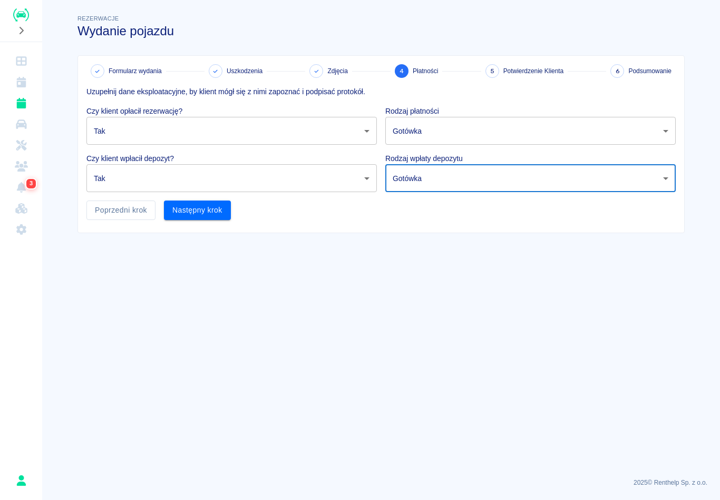
click at [182, 210] on button "Następny krok" at bounding box center [197, 210] width 67 height 19
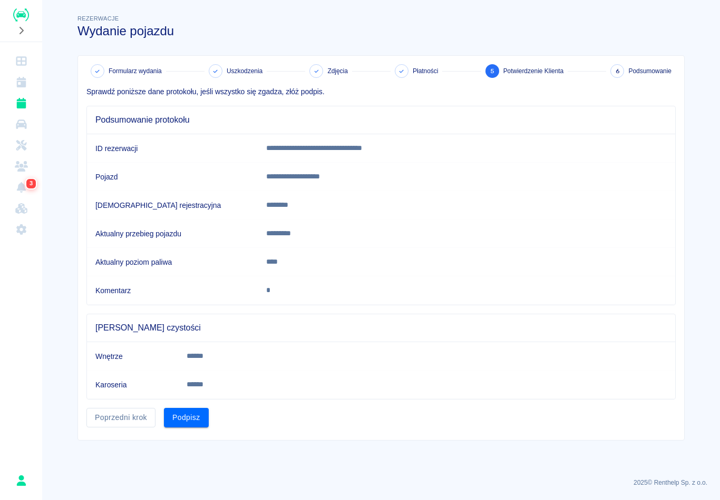
click at [192, 417] on button "Podpisz" at bounding box center [186, 417] width 45 height 19
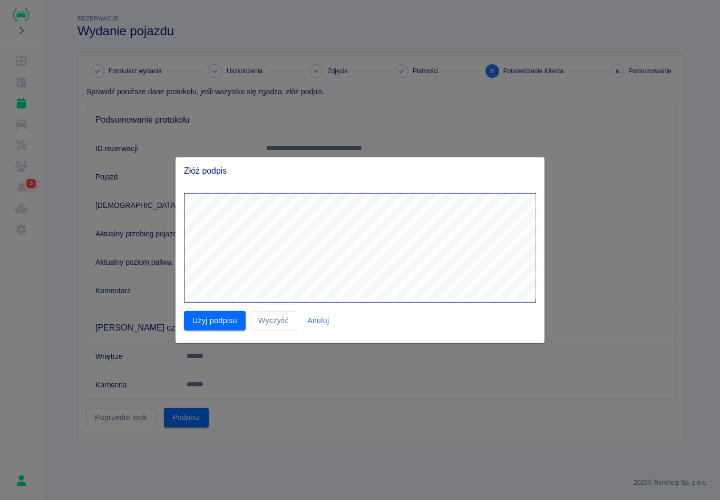
click at [201, 325] on button "Użyj podpisu" at bounding box center [215, 320] width 62 height 19
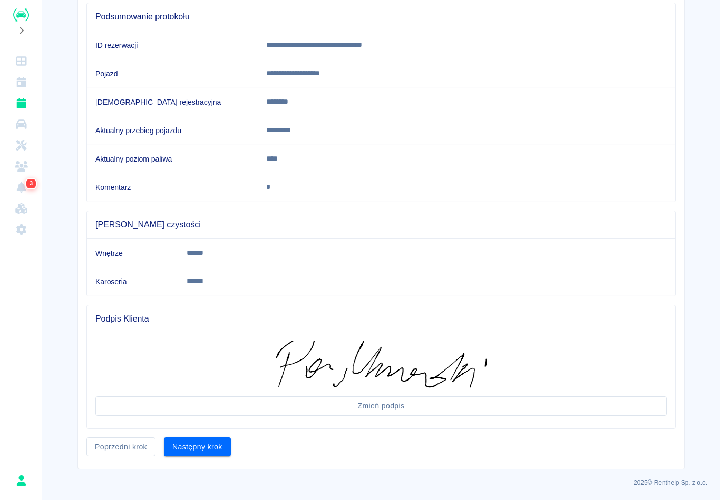
scroll to position [103, 0]
click at [220, 444] on button "Następny krok" at bounding box center [197, 447] width 67 height 19
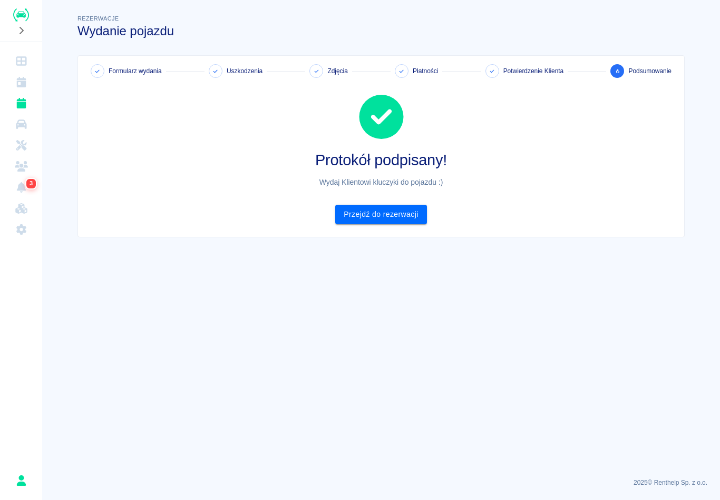
click at [441, 424] on main "Rezerwacje Wydanie pojazdu Formularz wydania Uszkodzenia Zdjęcia Płatności Potw…" at bounding box center [380, 241] width 677 height 457
